Goal: Transaction & Acquisition: Obtain resource

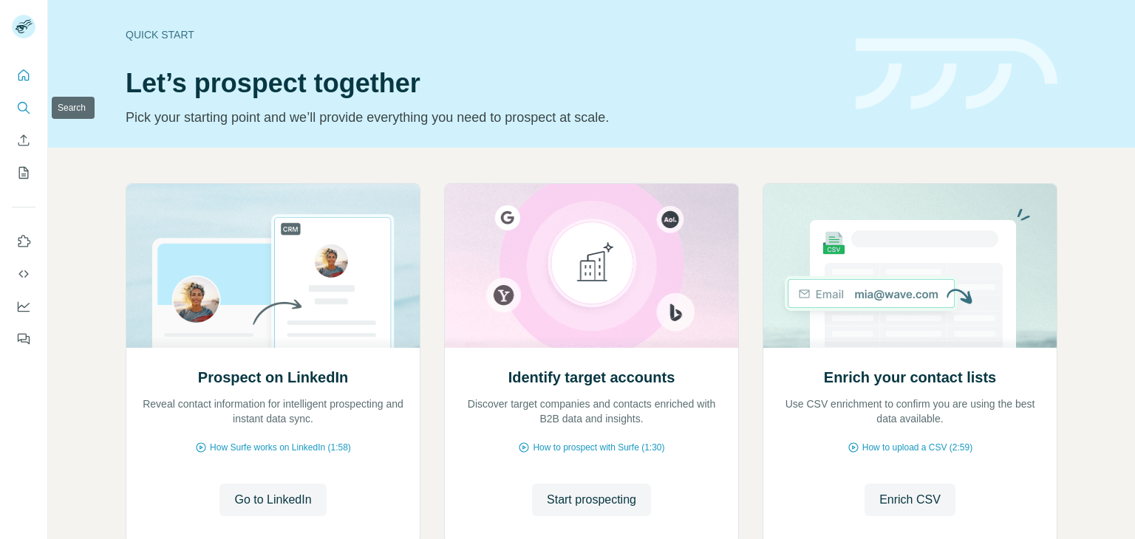
click at [16, 108] on button "Search" at bounding box center [24, 108] width 24 height 27
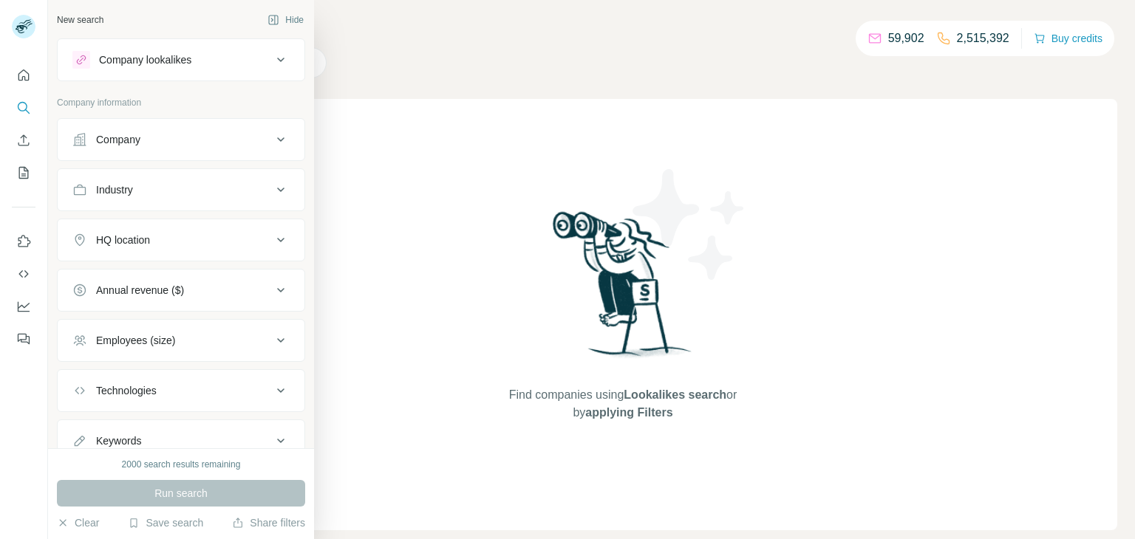
click at [132, 157] on div "Company" at bounding box center [181, 139] width 248 height 43
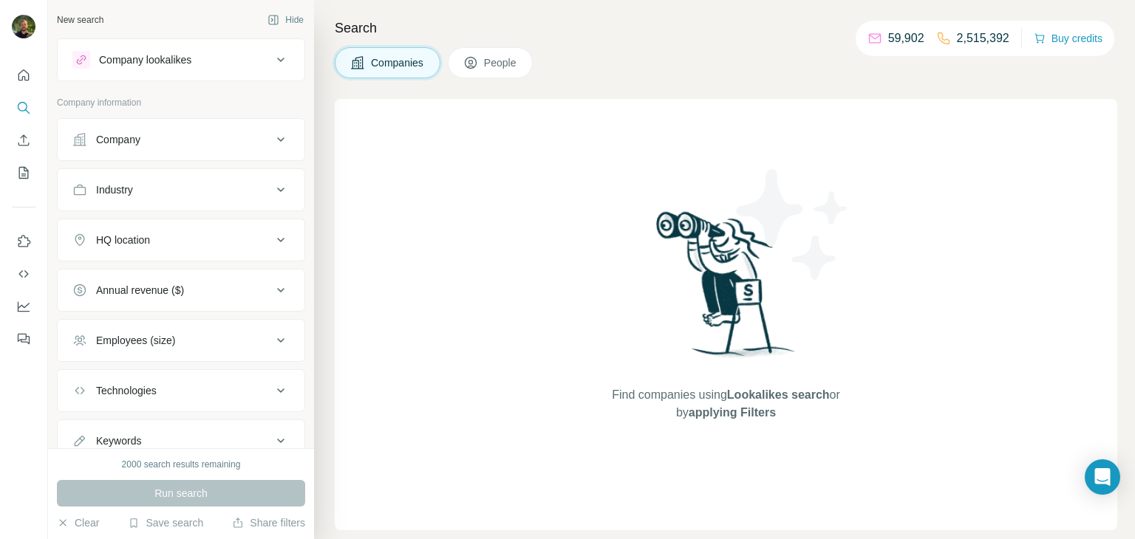
click at [135, 149] on button "Company" at bounding box center [181, 139] width 247 height 35
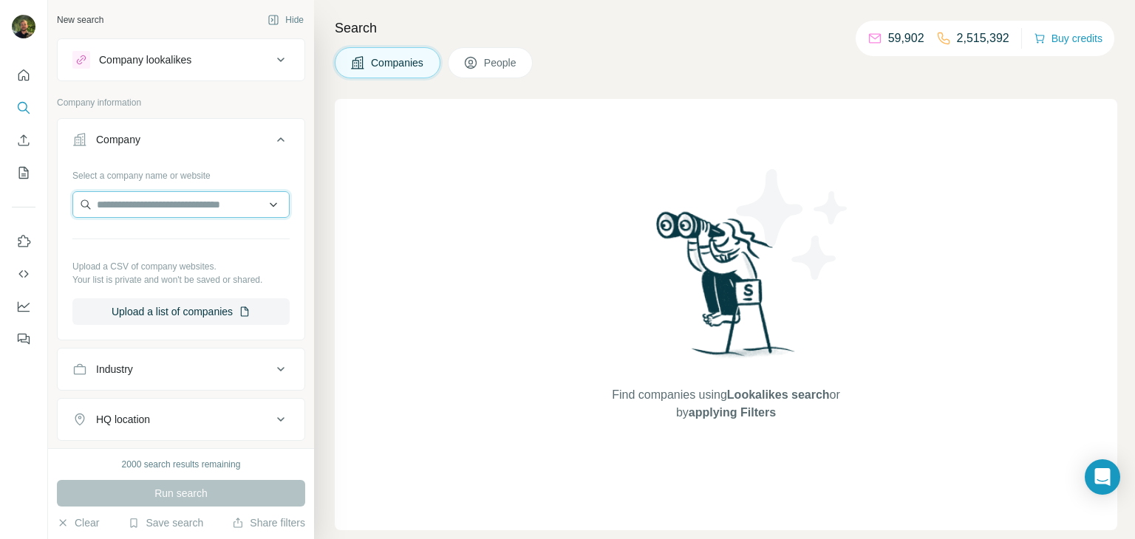
click at [153, 209] on input "text" at bounding box center [180, 204] width 217 height 27
paste input "**********"
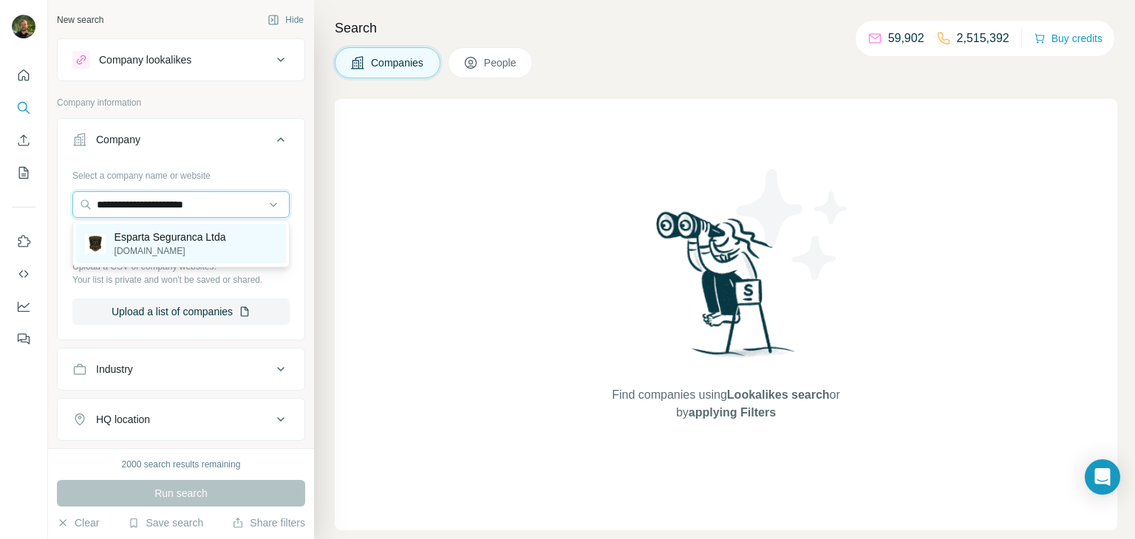
type input "**********"
click at [184, 244] on p "[DOMAIN_NAME]" at bounding box center [170, 250] width 112 height 13
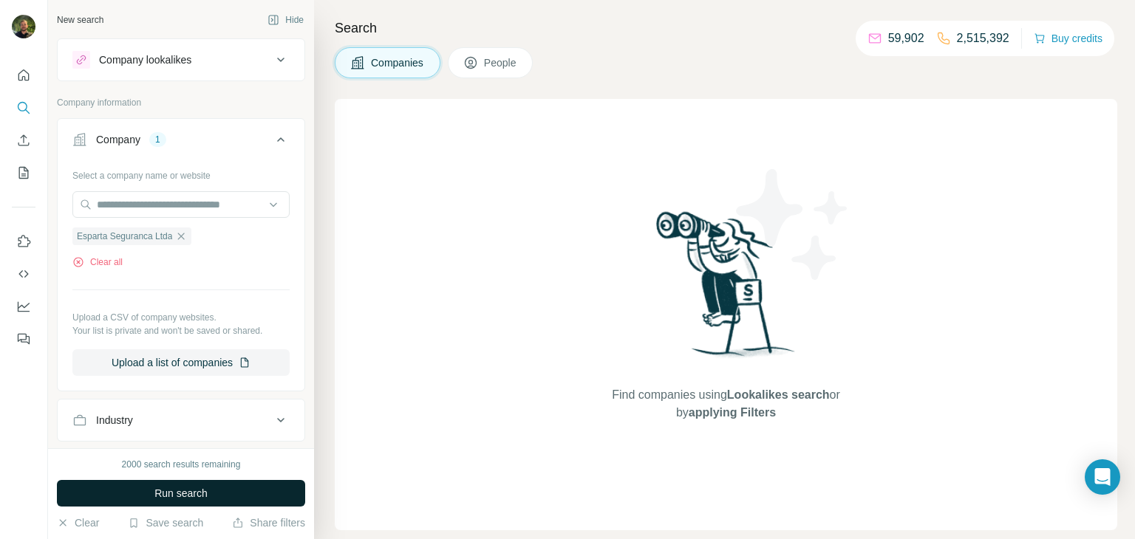
click at [216, 487] on button "Run search" at bounding box center [181, 493] width 248 height 27
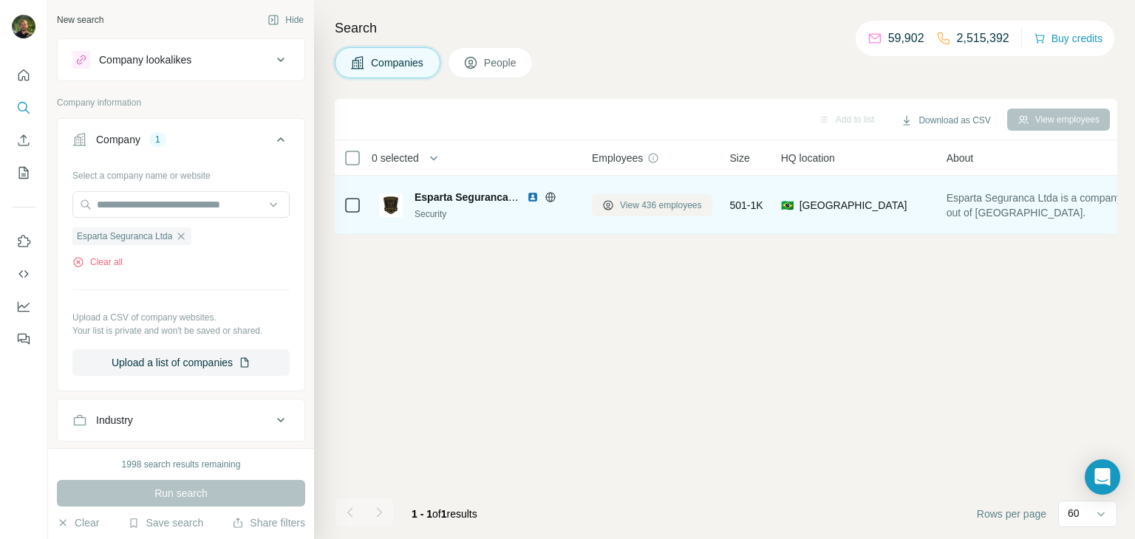
click at [639, 206] on span "View 436 employees" at bounding box center [661, 205] width 82 height 13
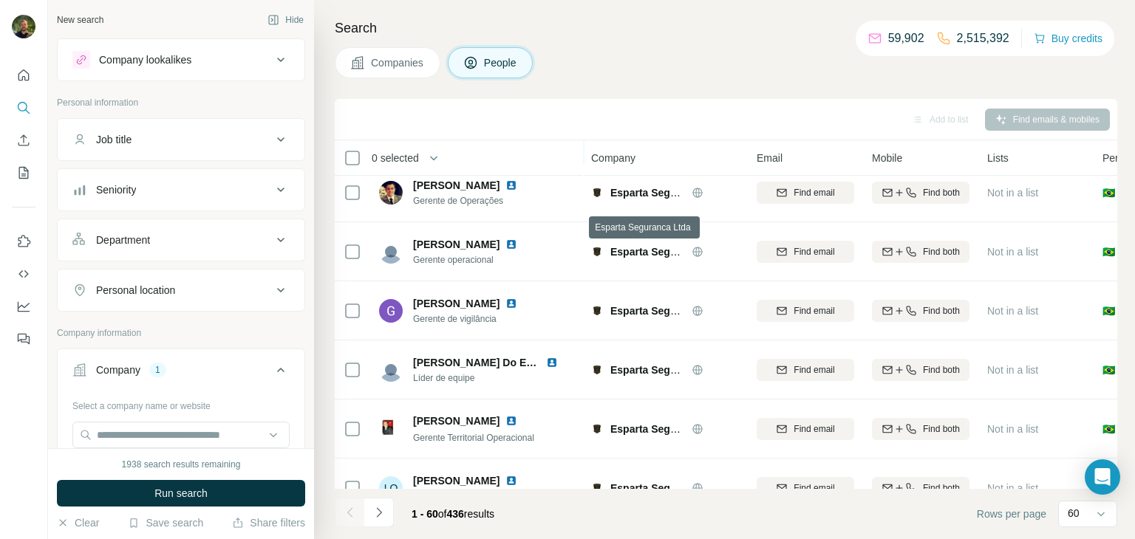
scroll to position [135, 1]
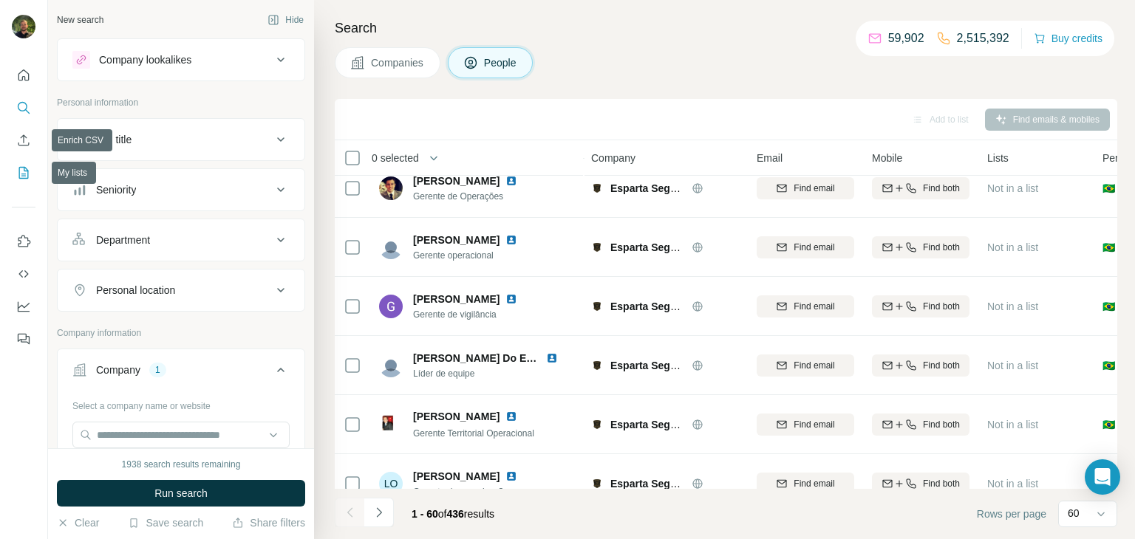
click at [25, 171] on icon "My lists" at bounding box center [24, 172] width 7 height 10
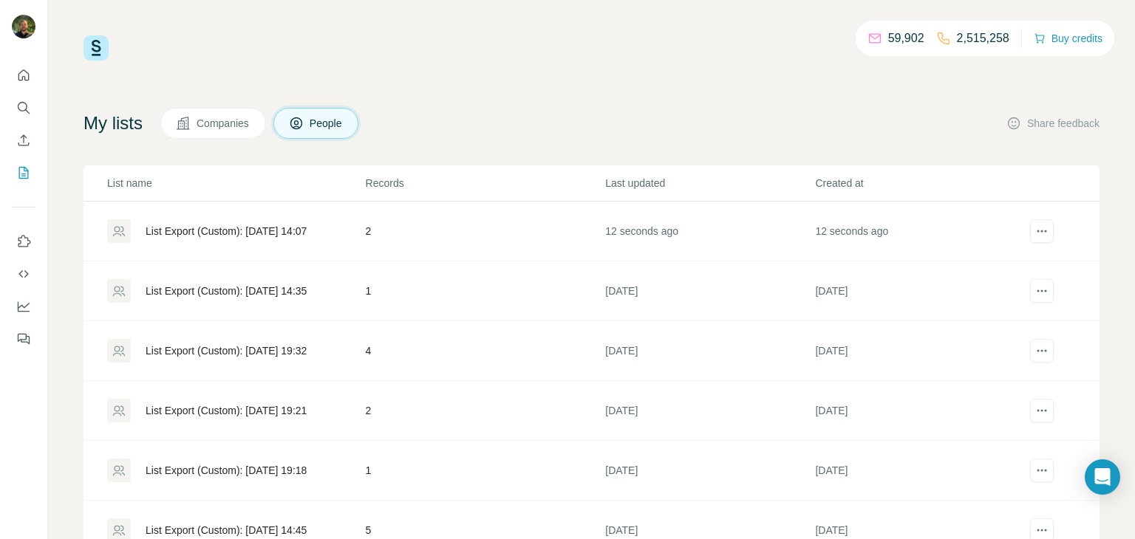
click at [275, 225] on div "List Export (Custom): [DATE] 14:07" at bounding box center [226, 231] width 161 height 15
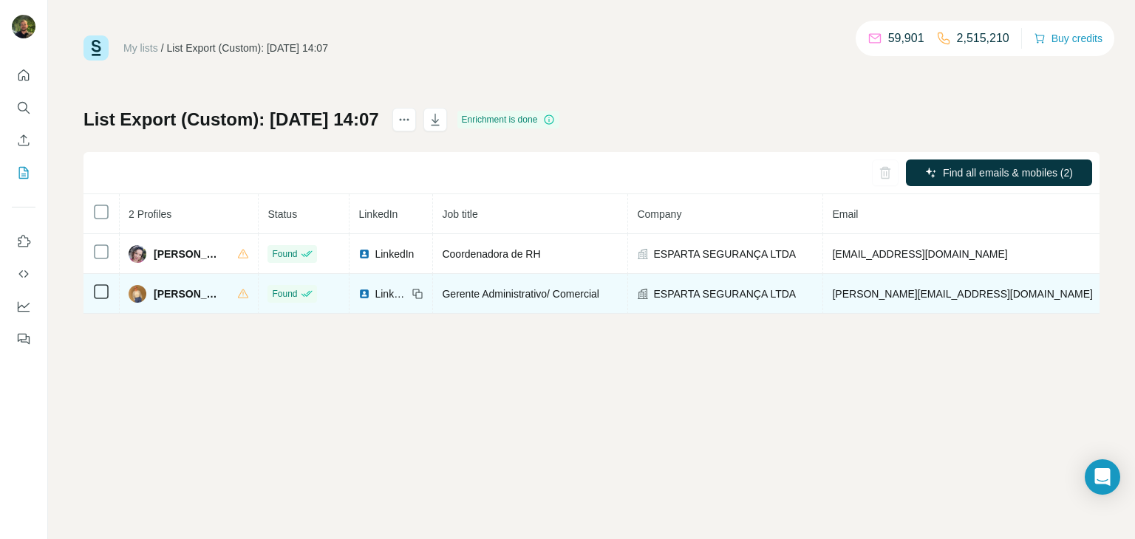
click at [165, 298] on span "[PERSON_NAME]" at bounding box center [188, 294] width 69 height 15
copy div "[PERSON_NAME]"
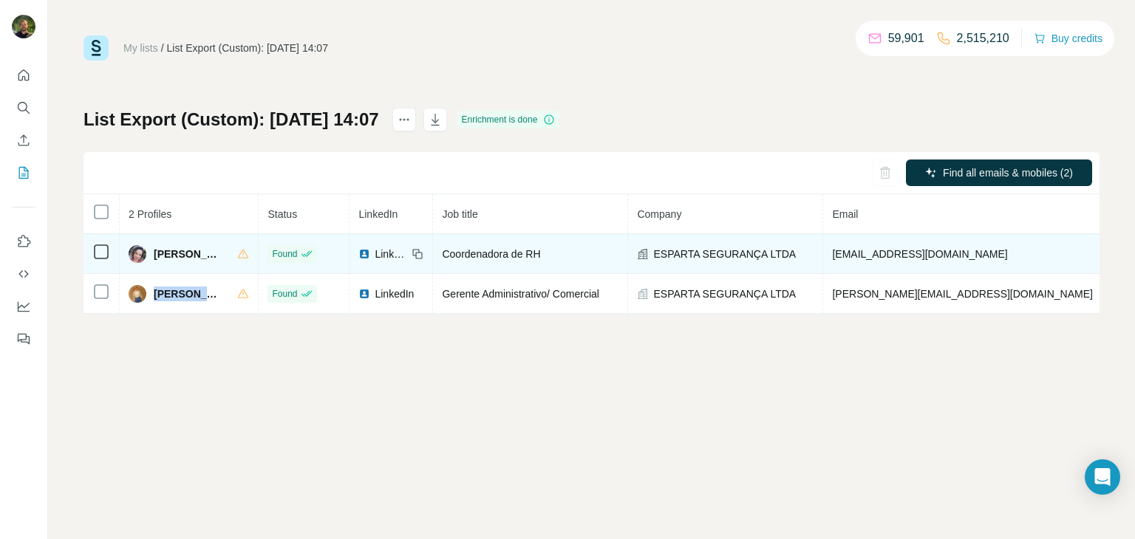
click at [865, 252] on span "[EMAIL_ADDRESS][DOMAIN_NAME]" at bounding box center [919, 254] width 175 height 12
copy span "[EMAIL_ADDRESS][DOMAIN_NAME]"
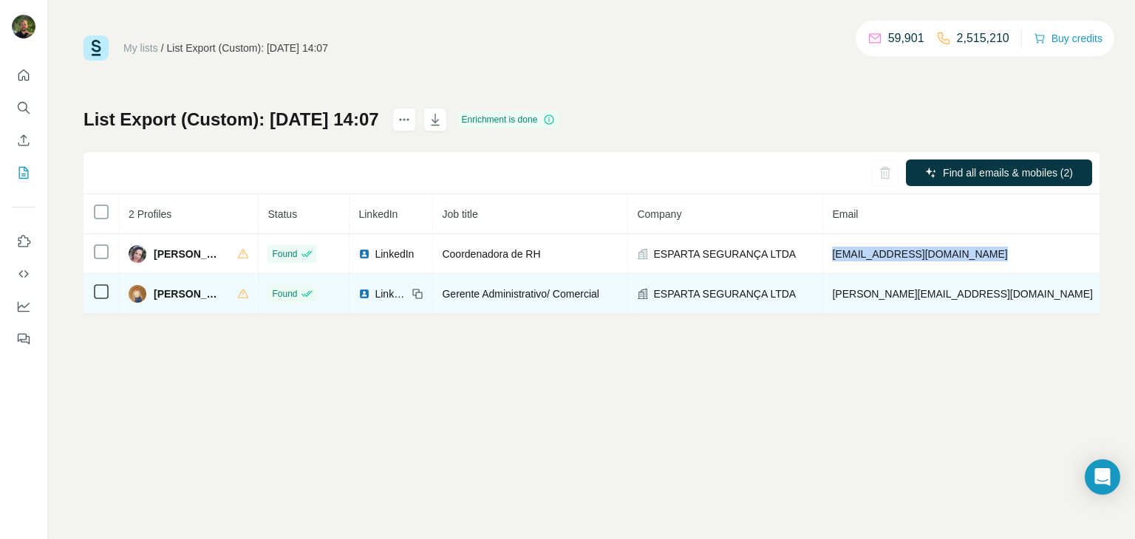
click at [900, 296] on span "[PERSON_NAME][EMAIL_ADDRESS][DOMAIN_NAME]" at bounding box center [962, 294] width 260 height 12
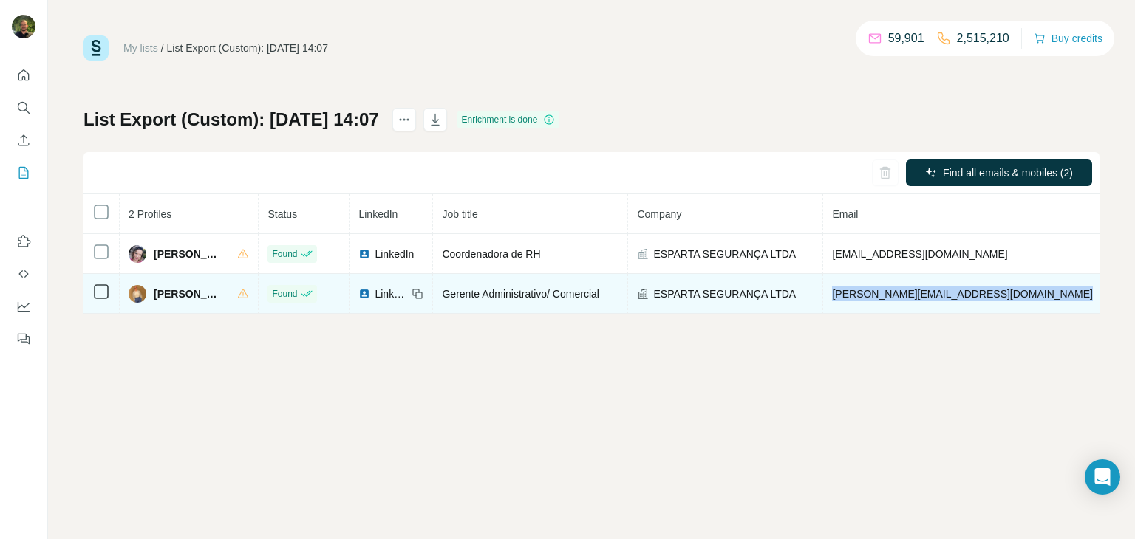
click at [900, 296] on span "[PERSON_NAME][EMAIL_ADDRESS][DOMAIN_NAME]" at bounding box center [962, 294] width 260 height 12
copy span "[PERSON_NAME][EMAIL_ADDRESS][DOMAIN_NAME]"
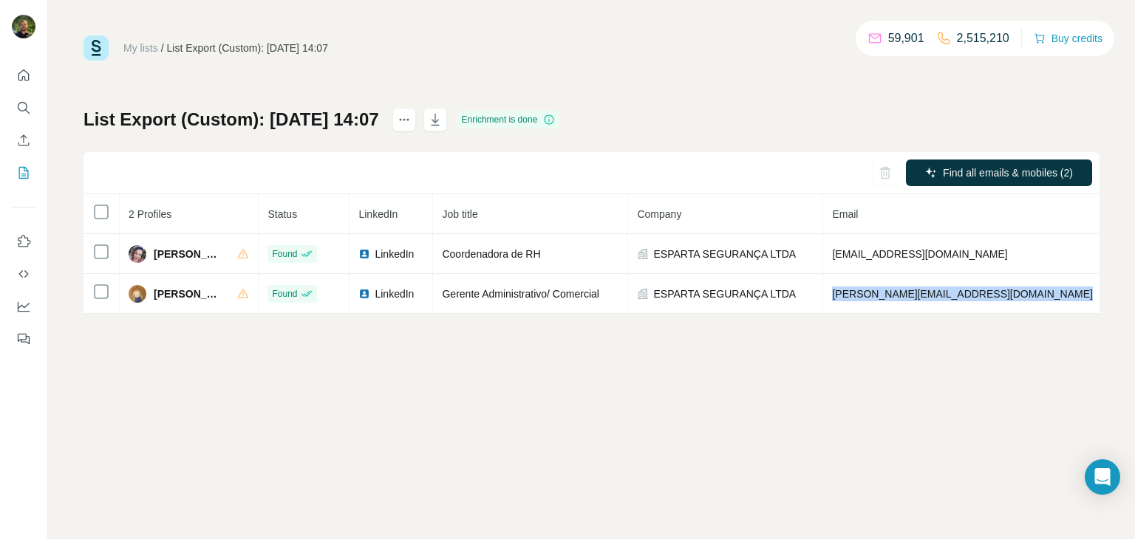
copy span "[PERSON_NAME][EMAIL_ADDRESS][DOMAIN_NAME]"
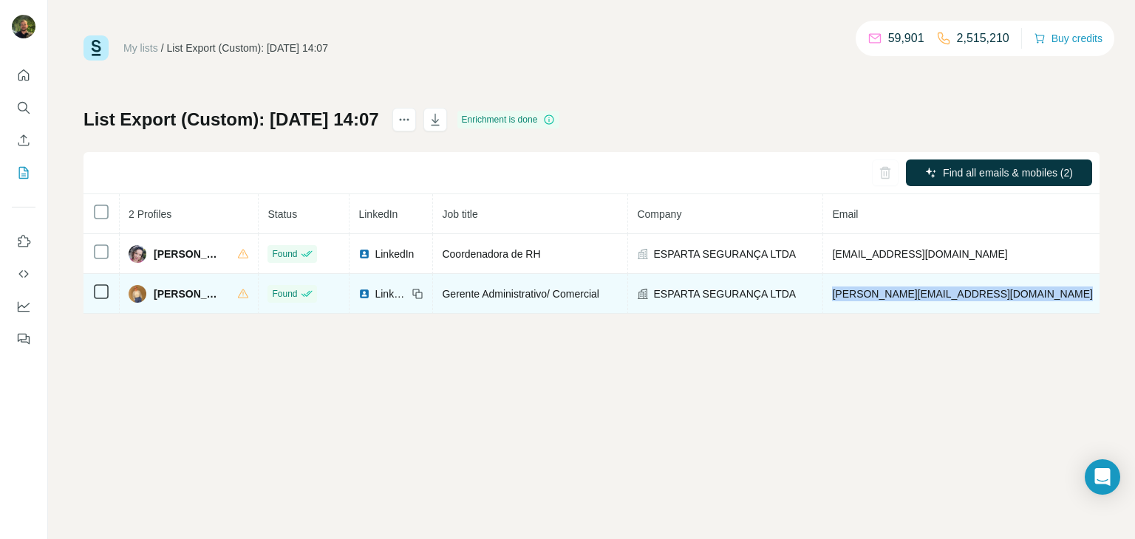
click at [1111, 297] on span "[PHONE_NUMBER]" at bounding box center [1157, 294] width 93 height 12
copy span "[PHONE_NUMBER]"
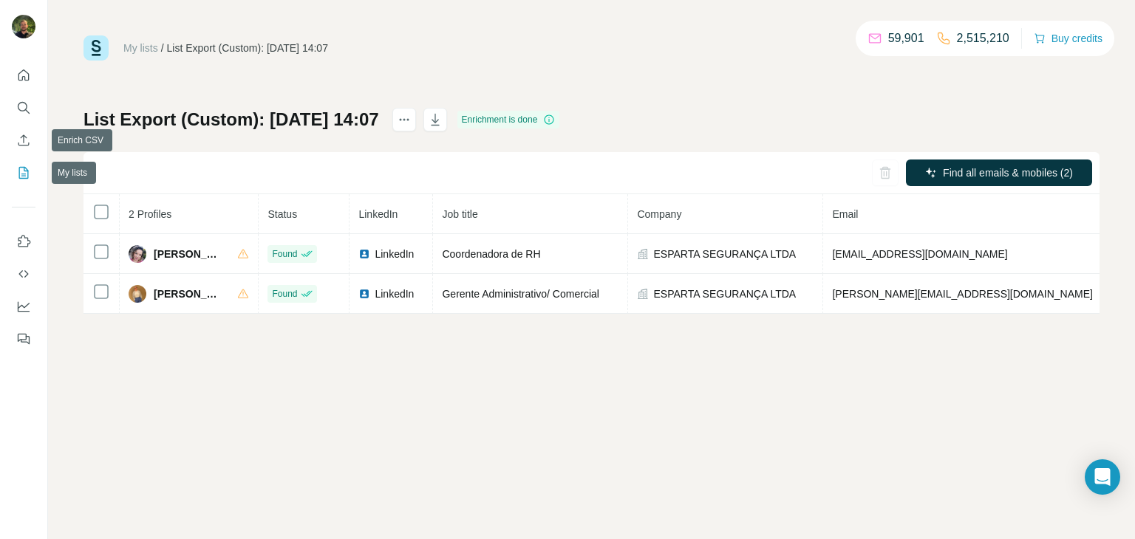
click at [22, 171] on icon "My lists" at bounding box center [23, 172] width 15 height 15
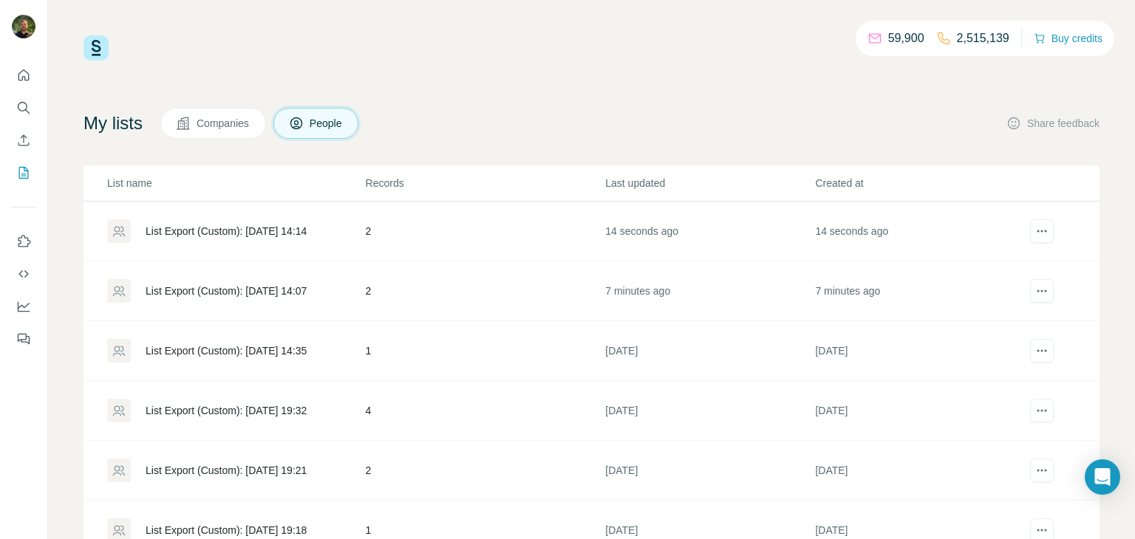
click at [307, 229] on div "List Export (Custom): [DATE] 14:14" at bounding box center [226, 231] width 161 height 15
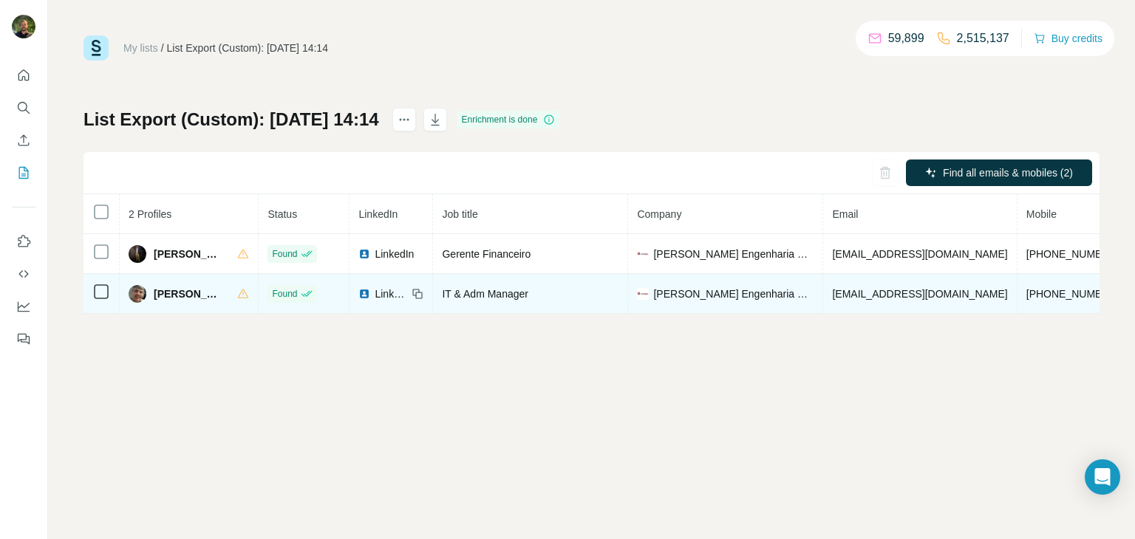
click at [883, 292] on span "[EMAIL_ADDRESS][DOMAIN_NAME]" at bounding box center [919, 294] width 175 height 12
copy span "[EMAIL_ADDRESS][DOMAIN_NAME]"
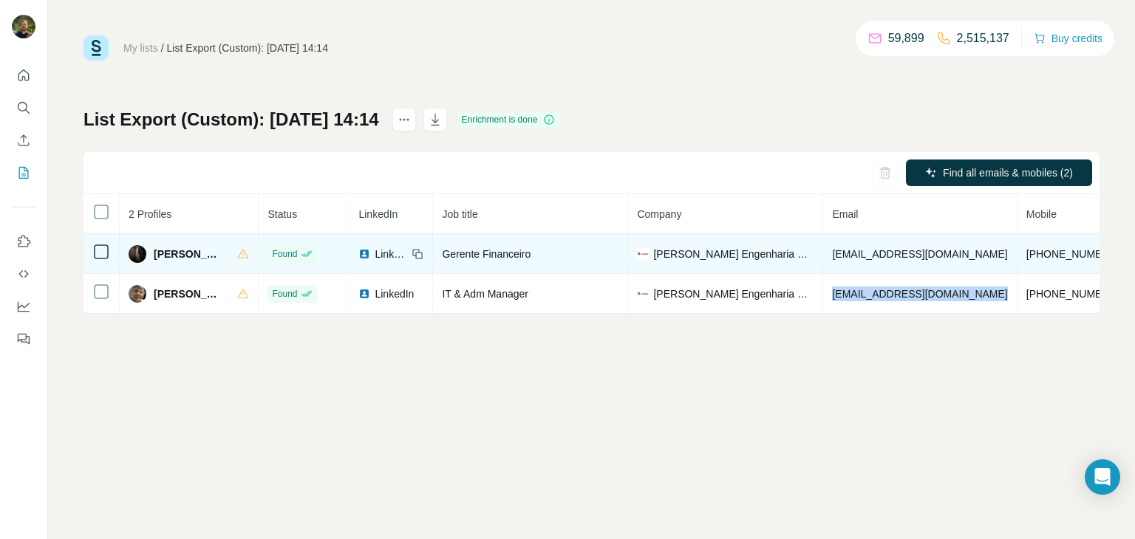
click at [181, 255] on span "[PERSON_NAME]" at bounding box center [188, 254] width 69 height 15
copy div "[PERSON_NAME]"
click at [887, 256] on span "[EMAIL_ADDRESS][DOMAIN_NAME]" at bounding box center [919, 254] width 175 height 12
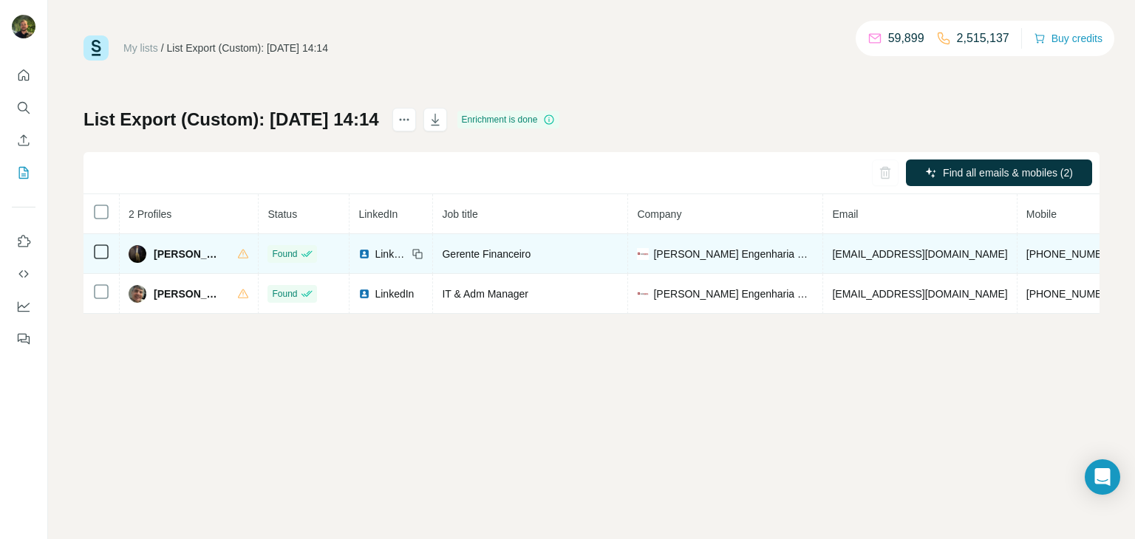
click at [887, 256] on span "[EMAIL_ADDRESS][DOMAIN_NAME]" at bounding box center [919, 254] width 175 height 12
copy span "[EMAIL_ADDRESS][DOMAIN_NAME]"
click at [1054, 253] on span "[PHONE_NUMBER]" at bounding box center [1072, 254] width 93 height 12
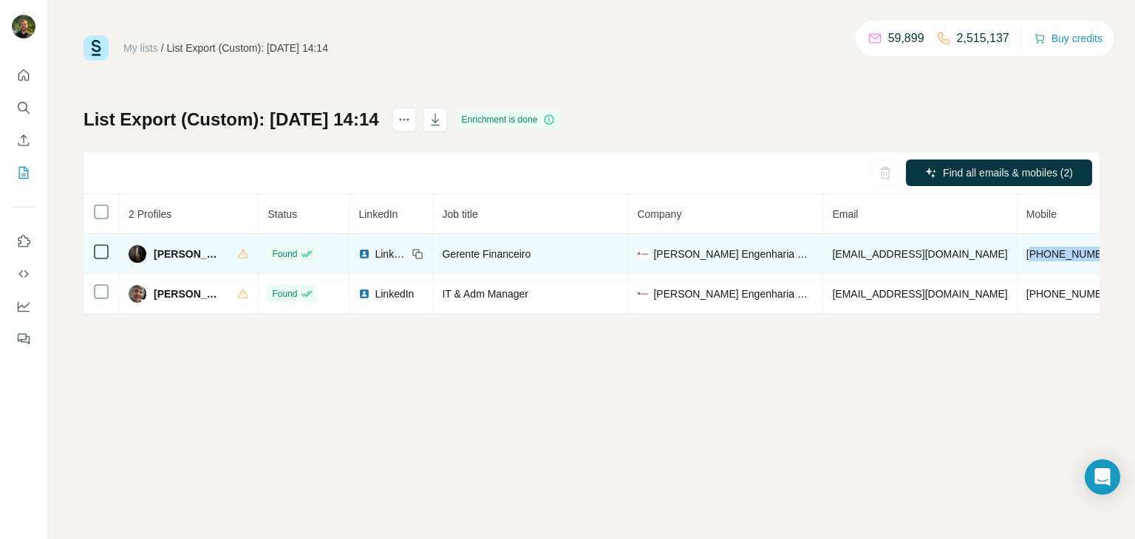
click at [1054, 253] on span "[PHONE_NUMBER]" at bounding box center [1072, 254] width 93 height 12
copy span "[PHONE_NUMBER]"
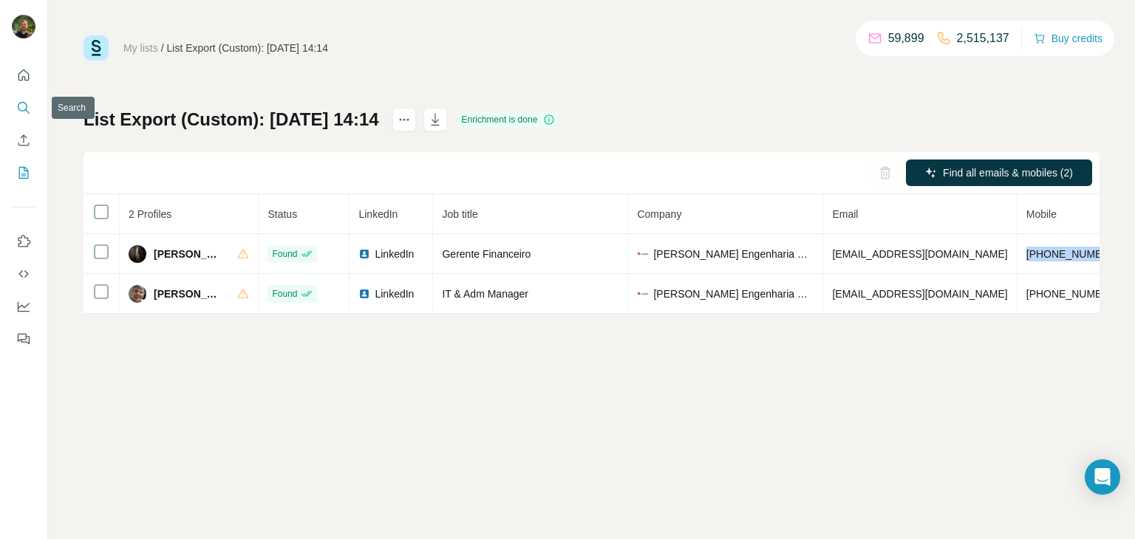
click at [25, 103] on icon "Search" at bounding box center [23, 107] width 10 height 10
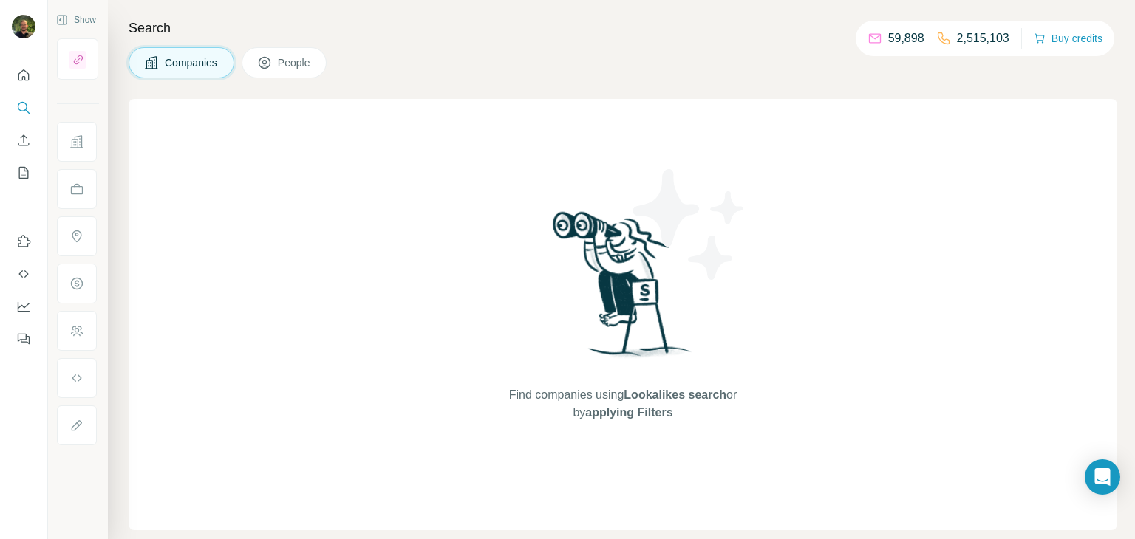
click at [179, 63] on span "Companies" at bounding box center [192, 62] width 54 height 15
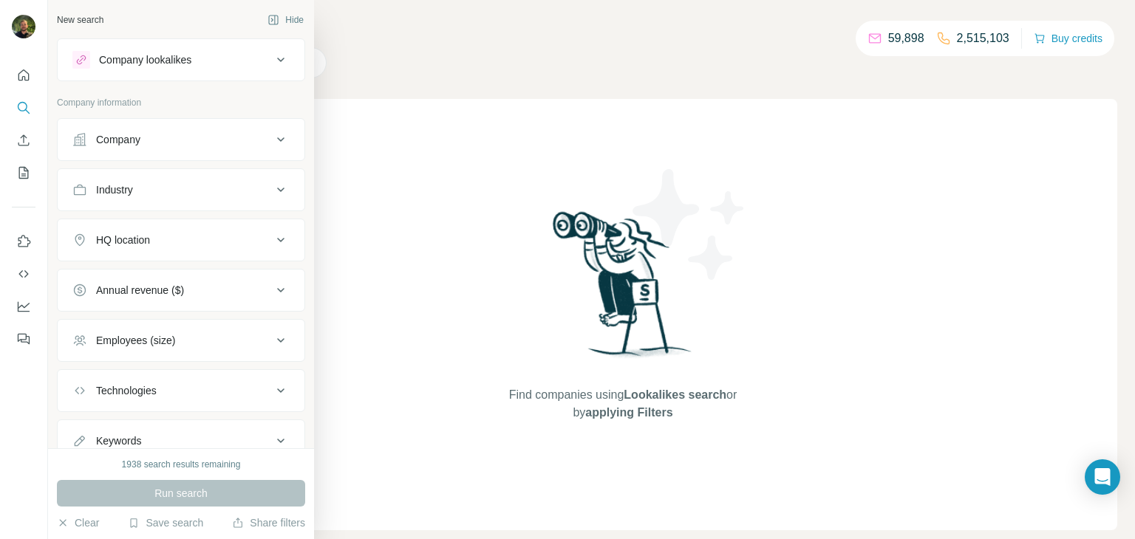
click at [106, 137] on div "Company" at bounding box center [118, 139] width 44 height 15
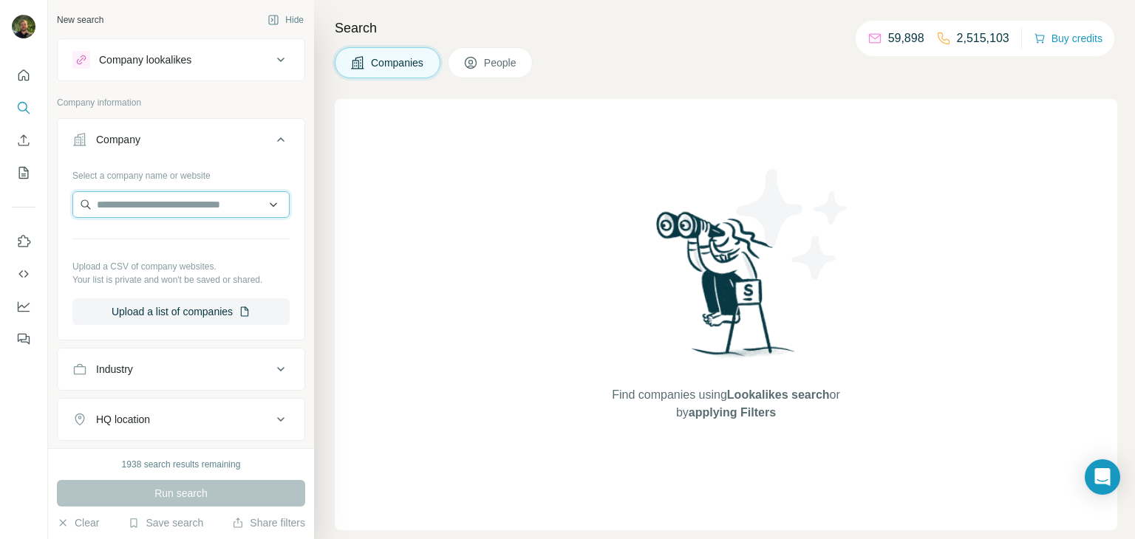
click at [150, 205] on input "text" at bounding box center [180, 204] width 217 height 27
paste input "**********"
type input "**********"
click at [183, 205] on input "text" at bounding box center [180, 204] width 217 height 27
paste input "**********"
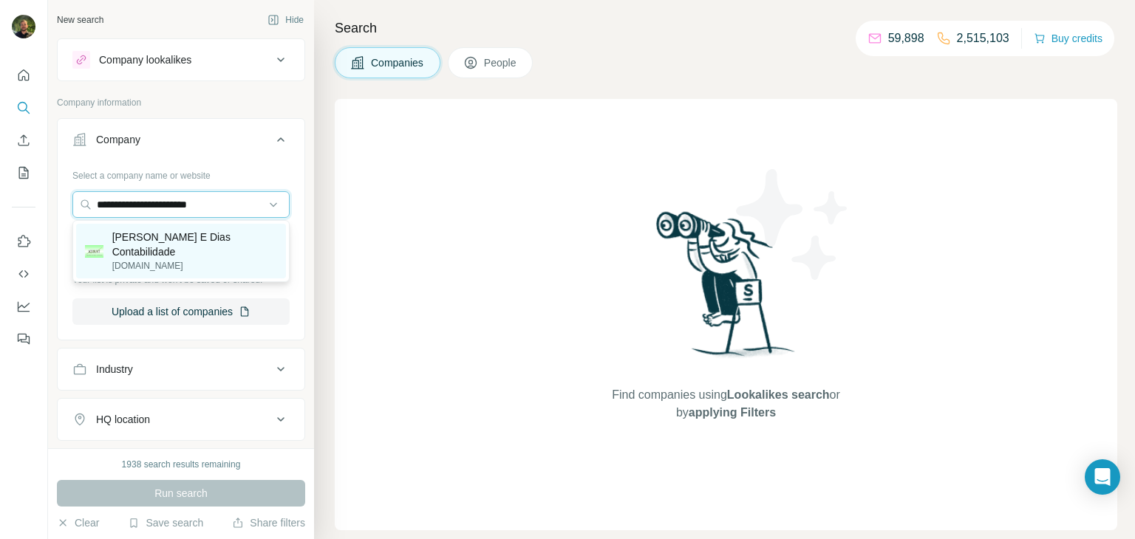
type input "**********"
click at [165, 259] on p "[DOMAIN_NAME]" at bounding box center [194, 265] width 165 height 13
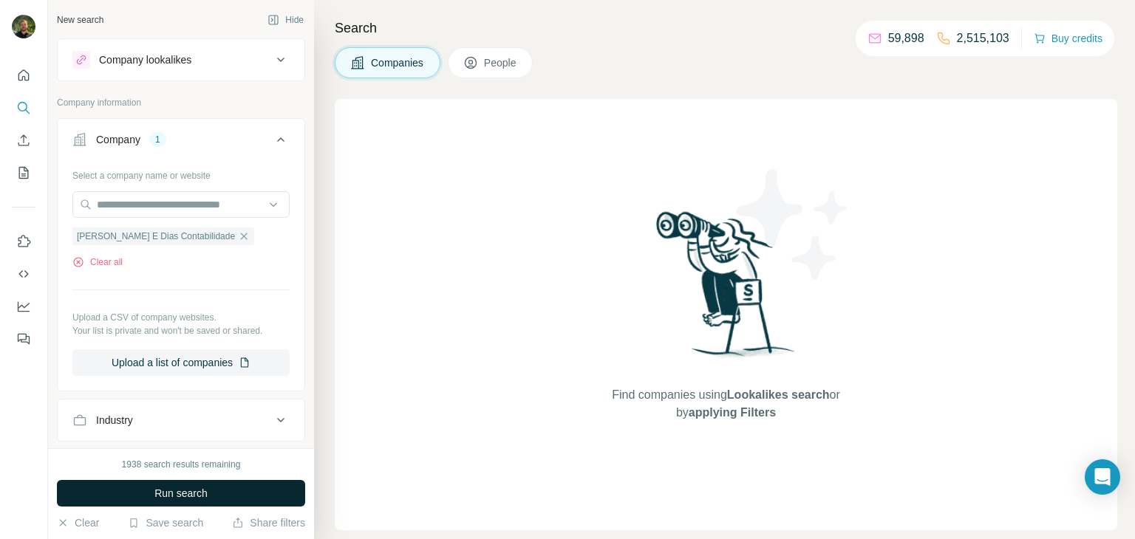
click at [212, 490] on button "Run search" at bounding box center [181, 493] width 248 height 27
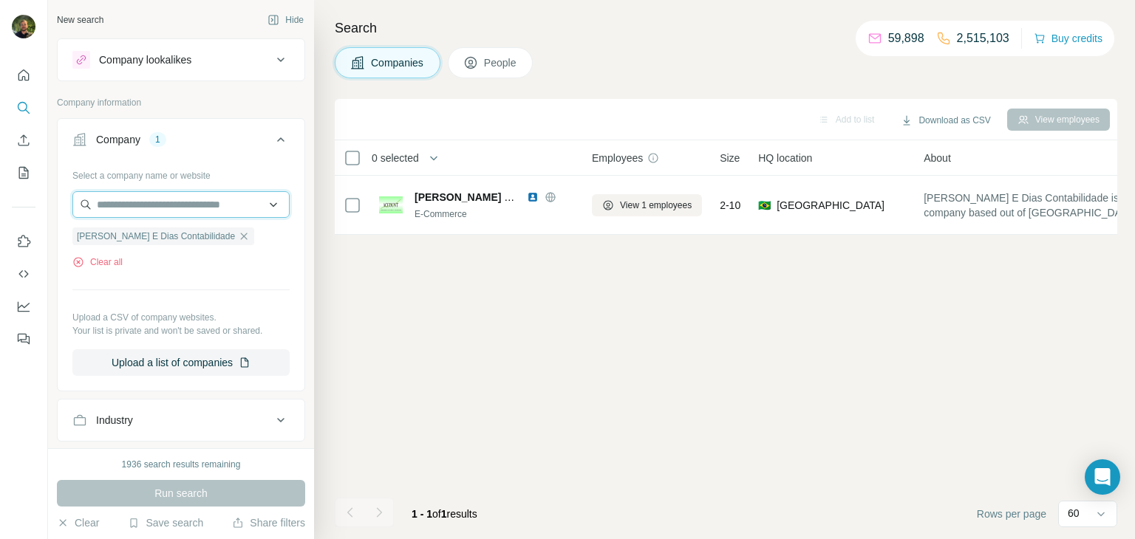
click at [191, 208] on input "text" at bounding box center [180, 204] width 217 height 27
paste input "**********"
drag, startPoint x: 153, startPoint y: 207, endPoint x: 46, endPoint y: 190, distance: 108.4
click at [46, 190] on div "New search Hide Company lookalikes Company information Company 1 Select a compa…" at bounding box center [567, 269] width 1135 height 539
paste input "**********"
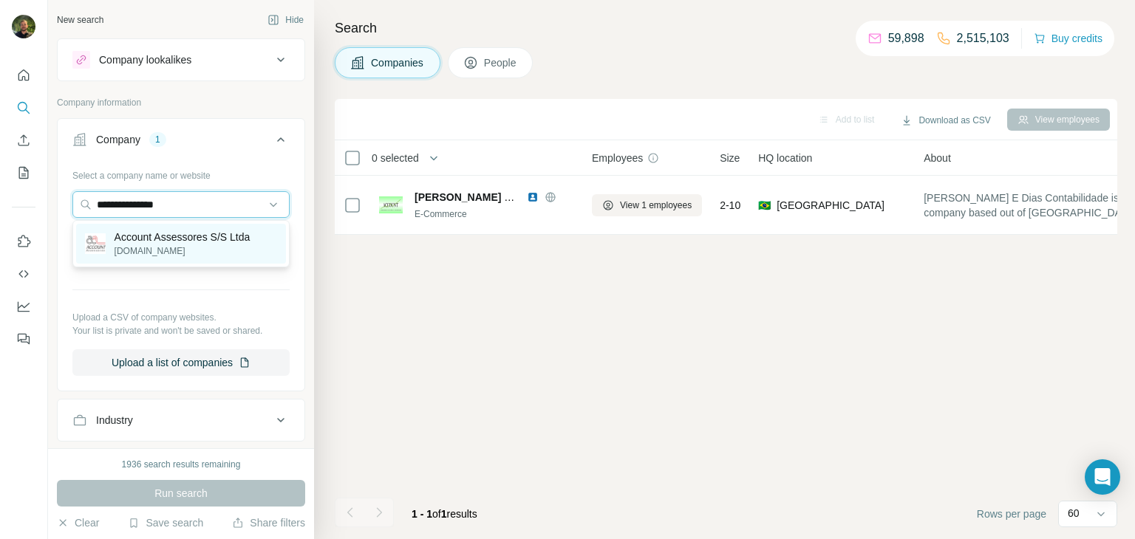
type input "**********"
click at [176, 244] on p "[DOMAIN_NAME]" at bounding box center [182, 250] width 136 height 13
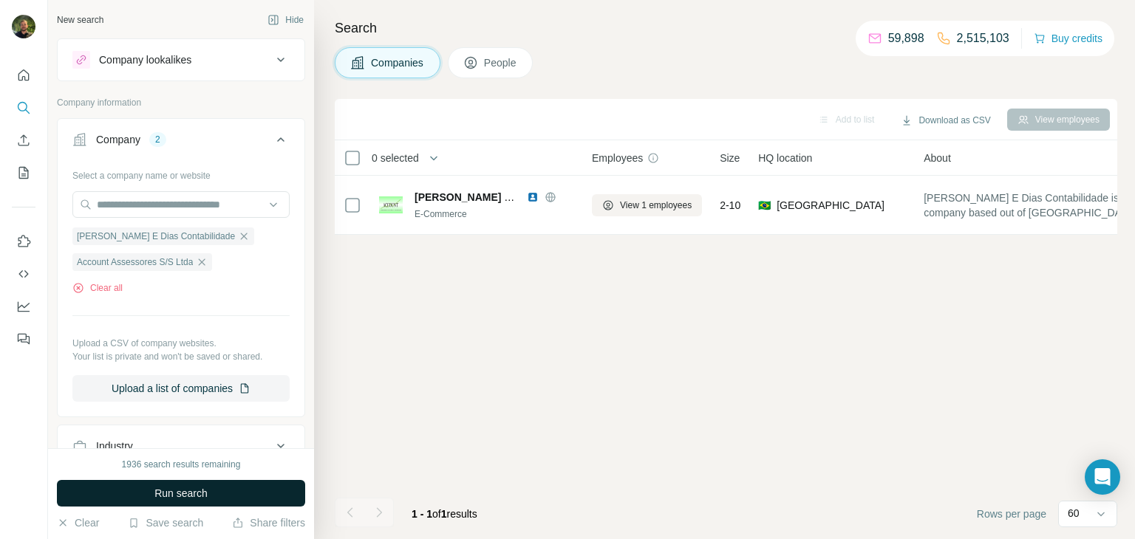
click at [219, 492] on button "Run search" at bounding box center [181, 493] width 248 height 27
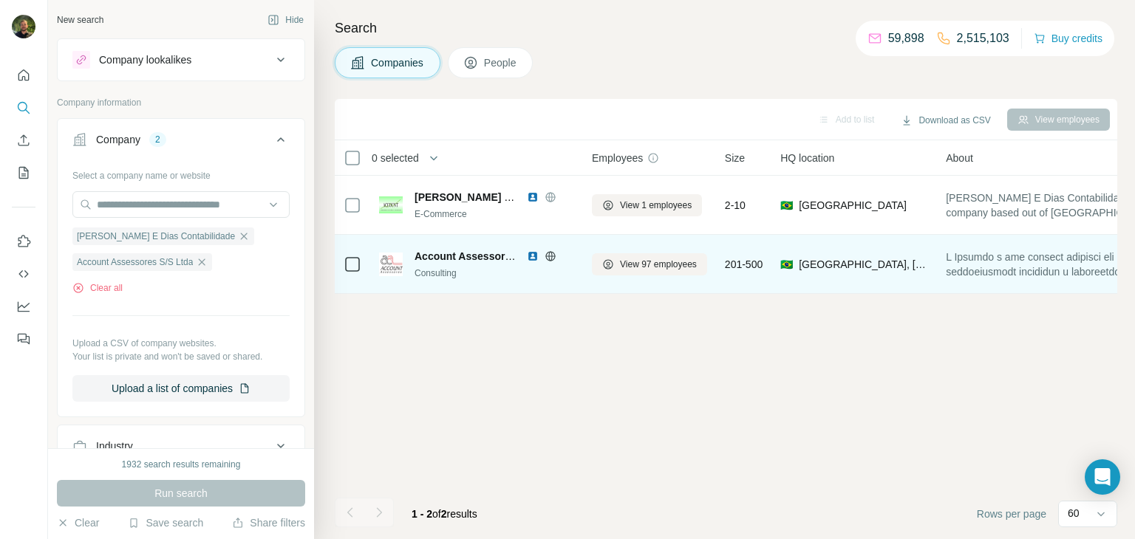
click at [530, 256] on img at bounding box center [533, 256] width 12 height 12
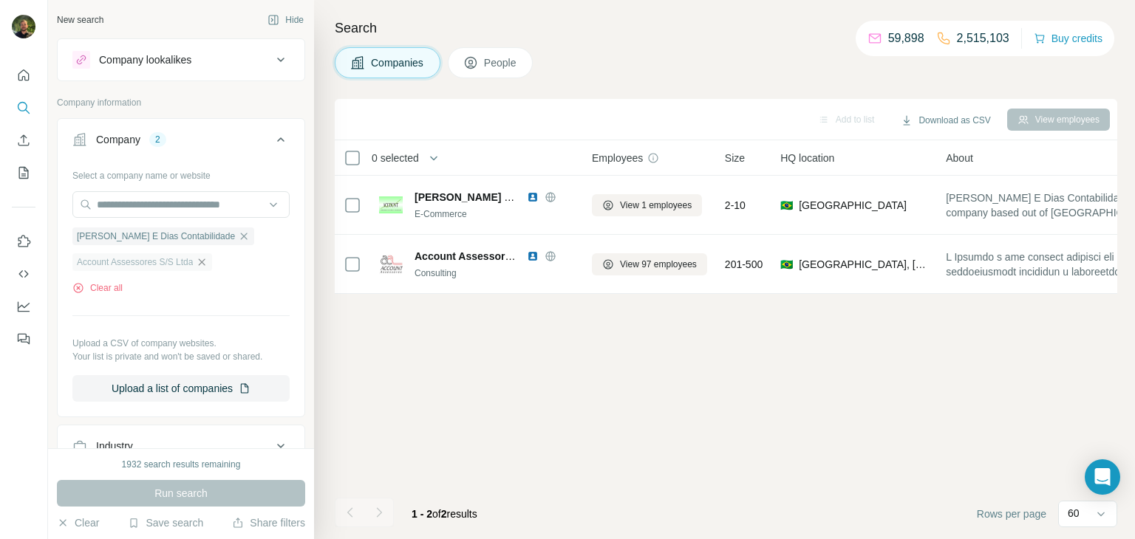
click at [205, 263] on icon "button" at bounding box center [202, 262] width 7 height 7
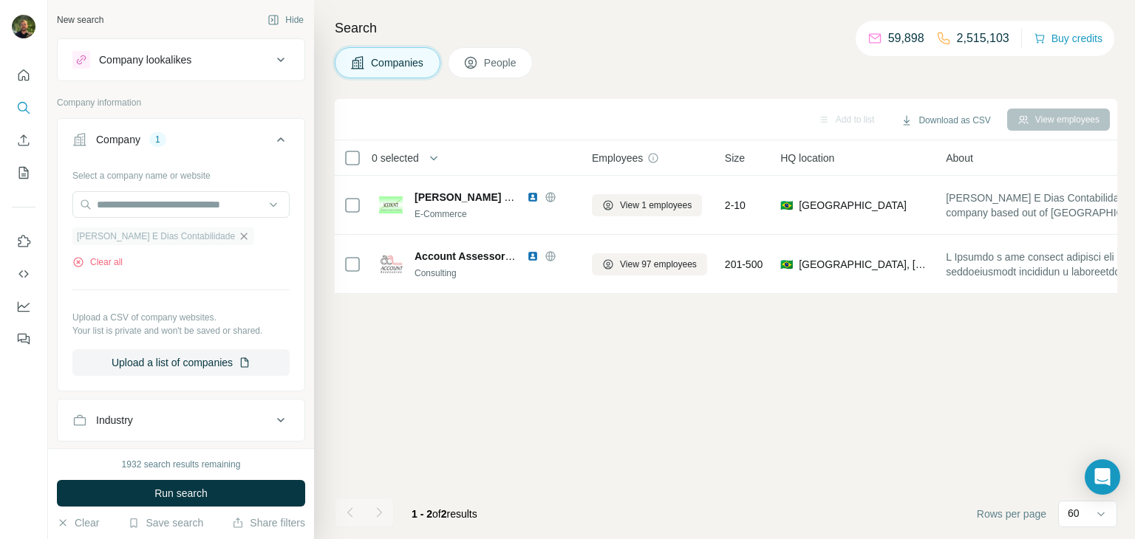
click at [241, 238] on icon "button" at bounding box center [244, 236] width 7 height 7
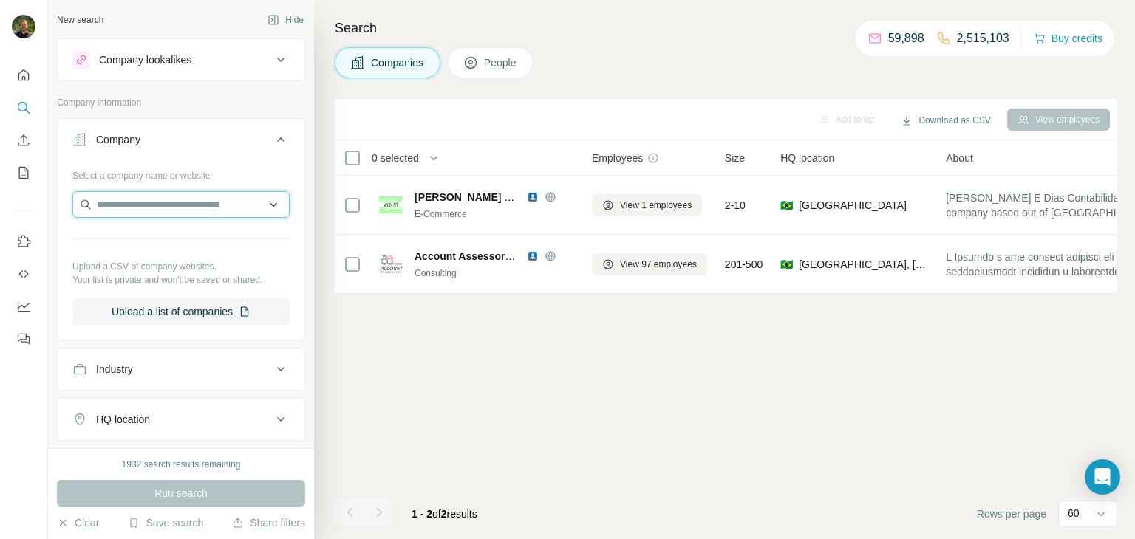
click at [195, 213] on input "text" at bounding box center [180, 204] width 217 height 27
paste input "**********"
click at [137, 199] on input "**********" at bounding box center [180, 204] width 217 height 27
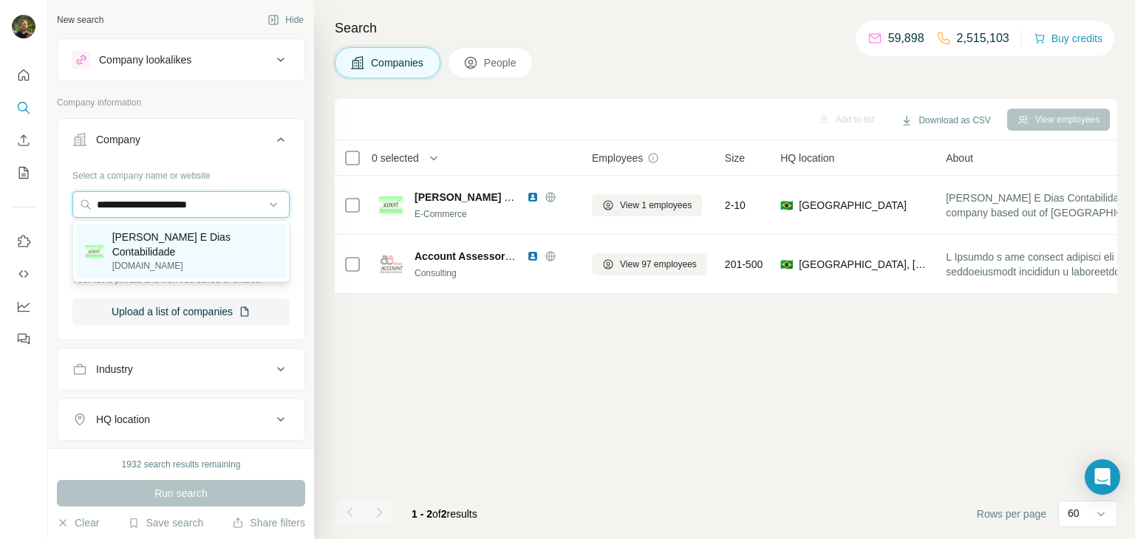
type input "**********"
click at [147, 243] on p "[PERSON_NAME] E Dias Contabilidade" at bounding box center [194, 245] width 165 height 30
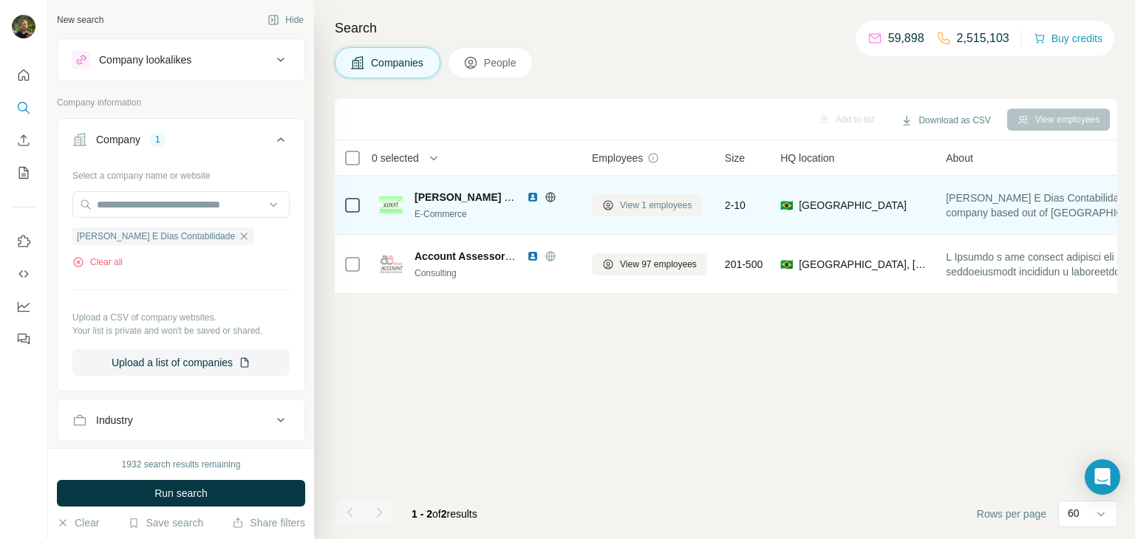
click at [610, 202] on icon at bounding box center [608, 205] width 12 height 12
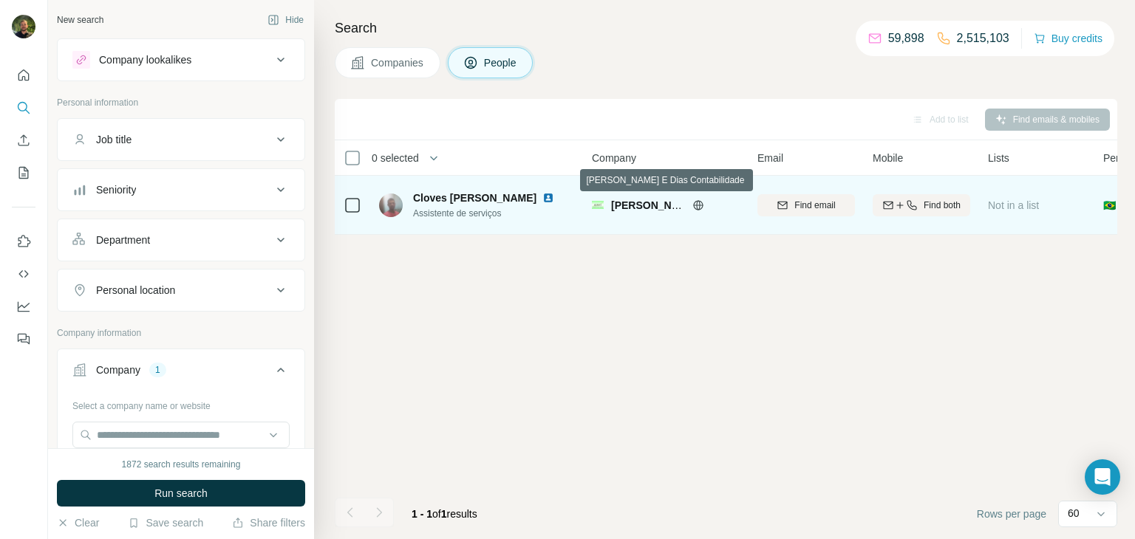
click at [698, 204] on icon at bounding box center [698, 205] width 12 height 12
